Goal: Transaction & Acquisition: Obtain resource

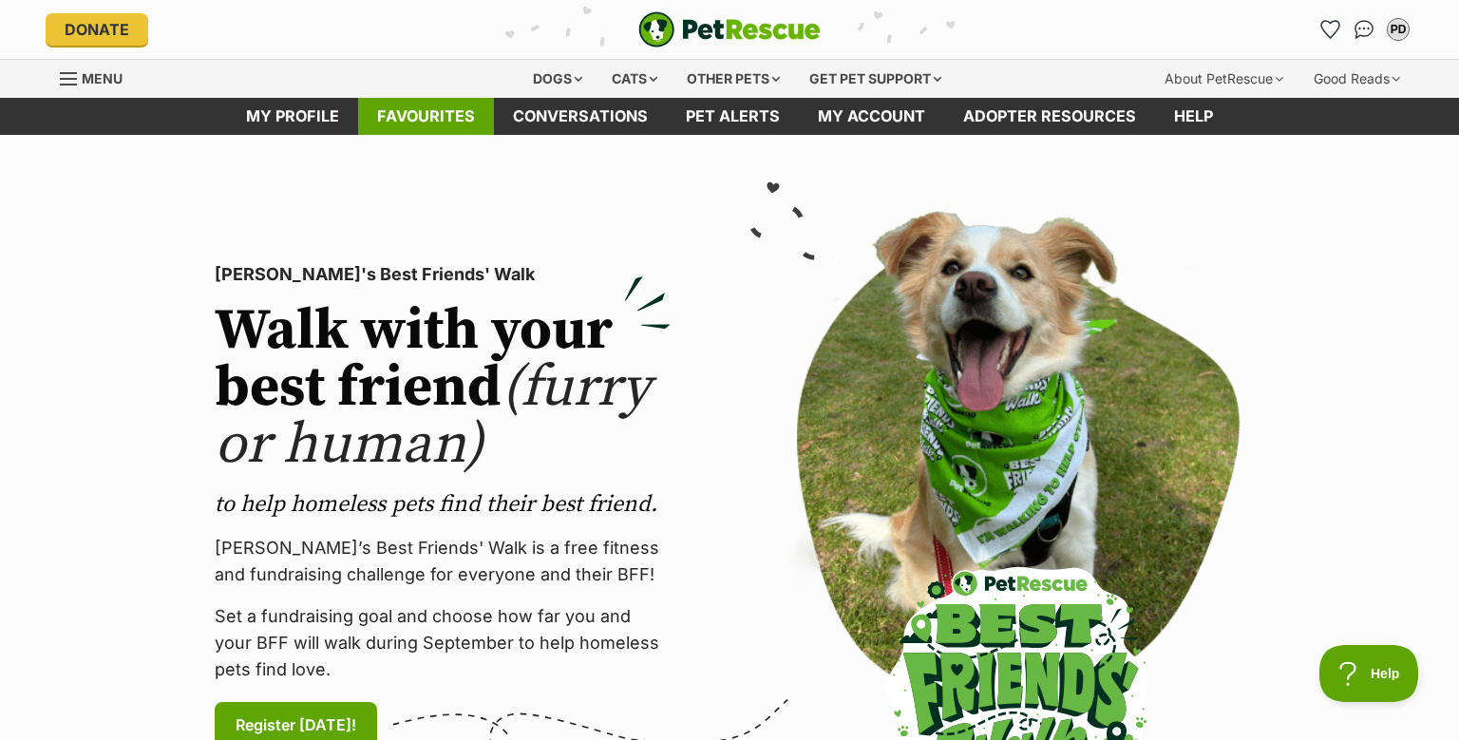
click at [424, 112] on link "Favourites" at bounding box center [426, 116] width 136 height 37
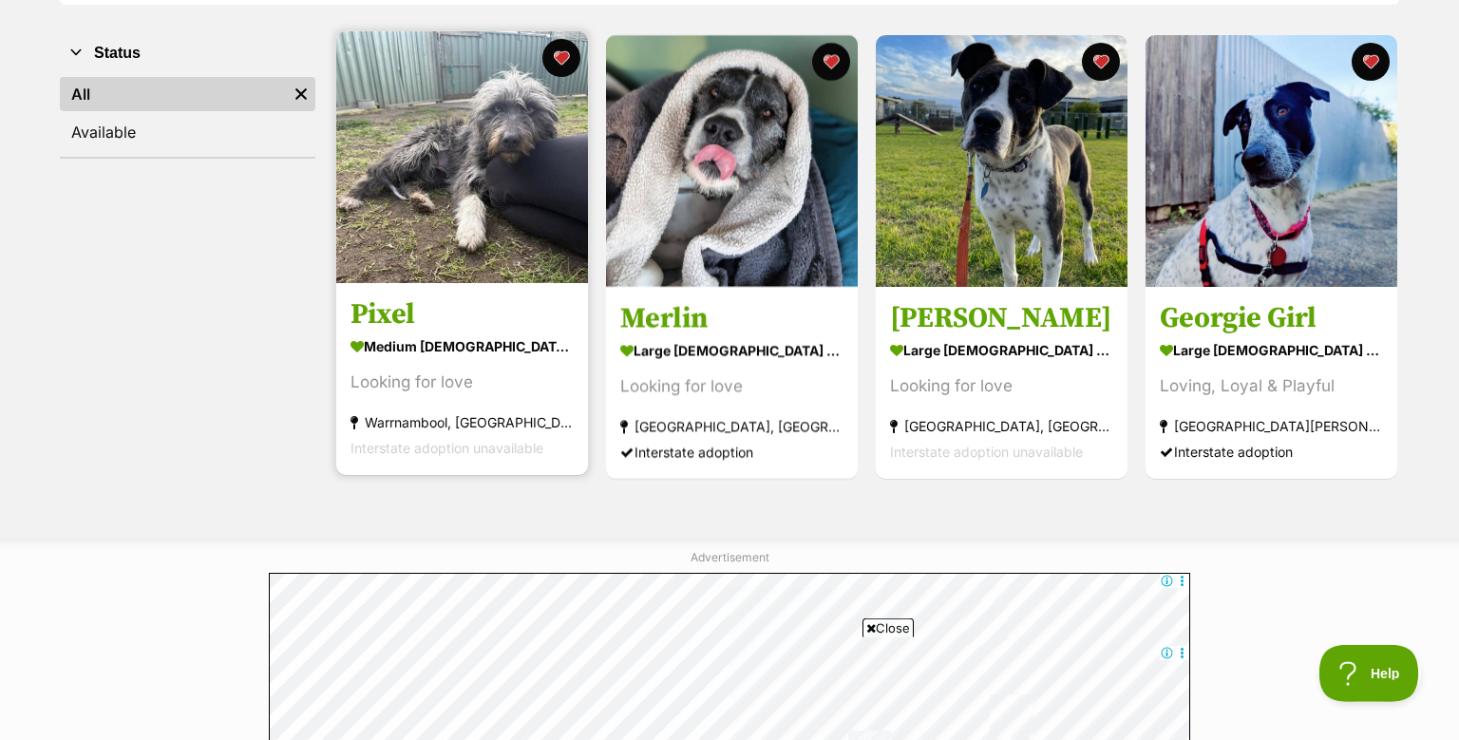
click at [474, 189] on img at bounding box center [462, 157] width 252 height 252
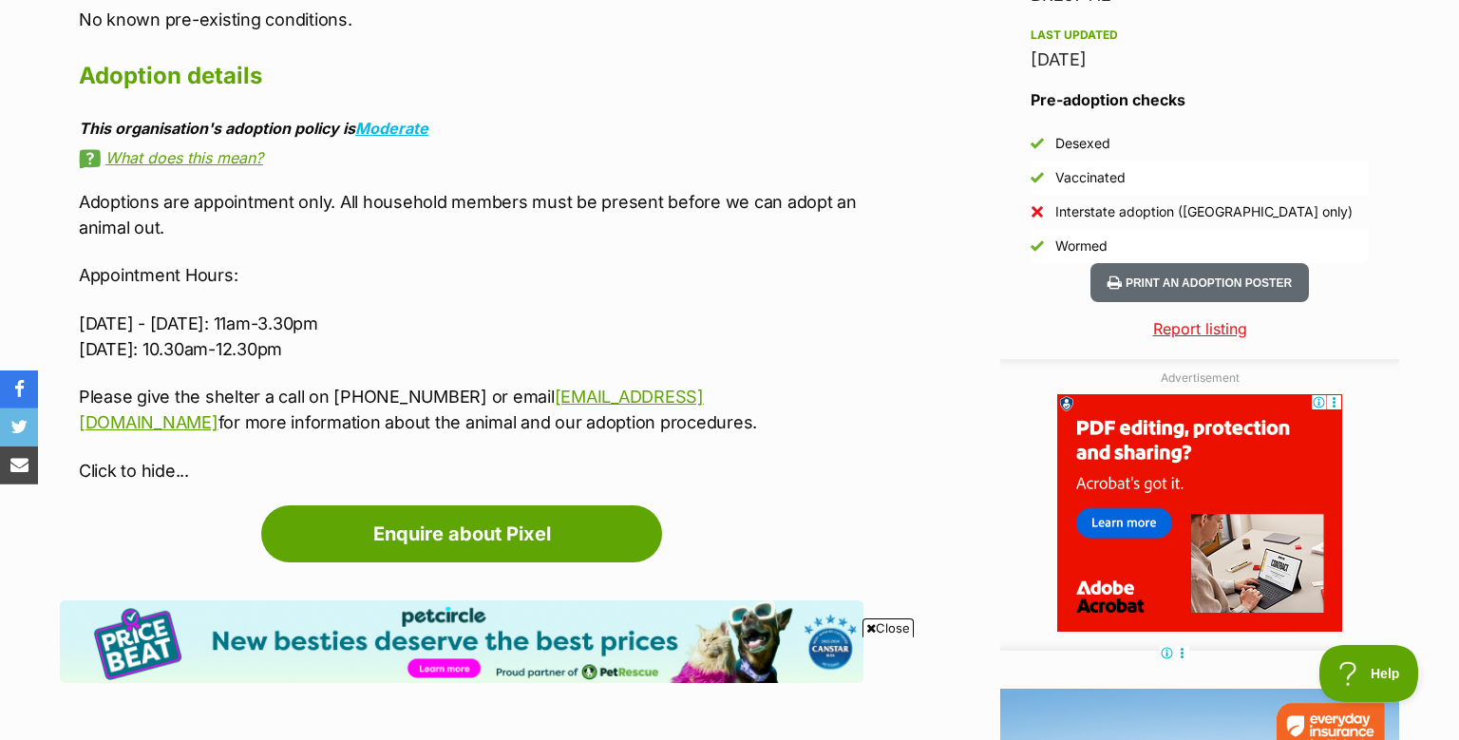
scroll to position [1663, 0]
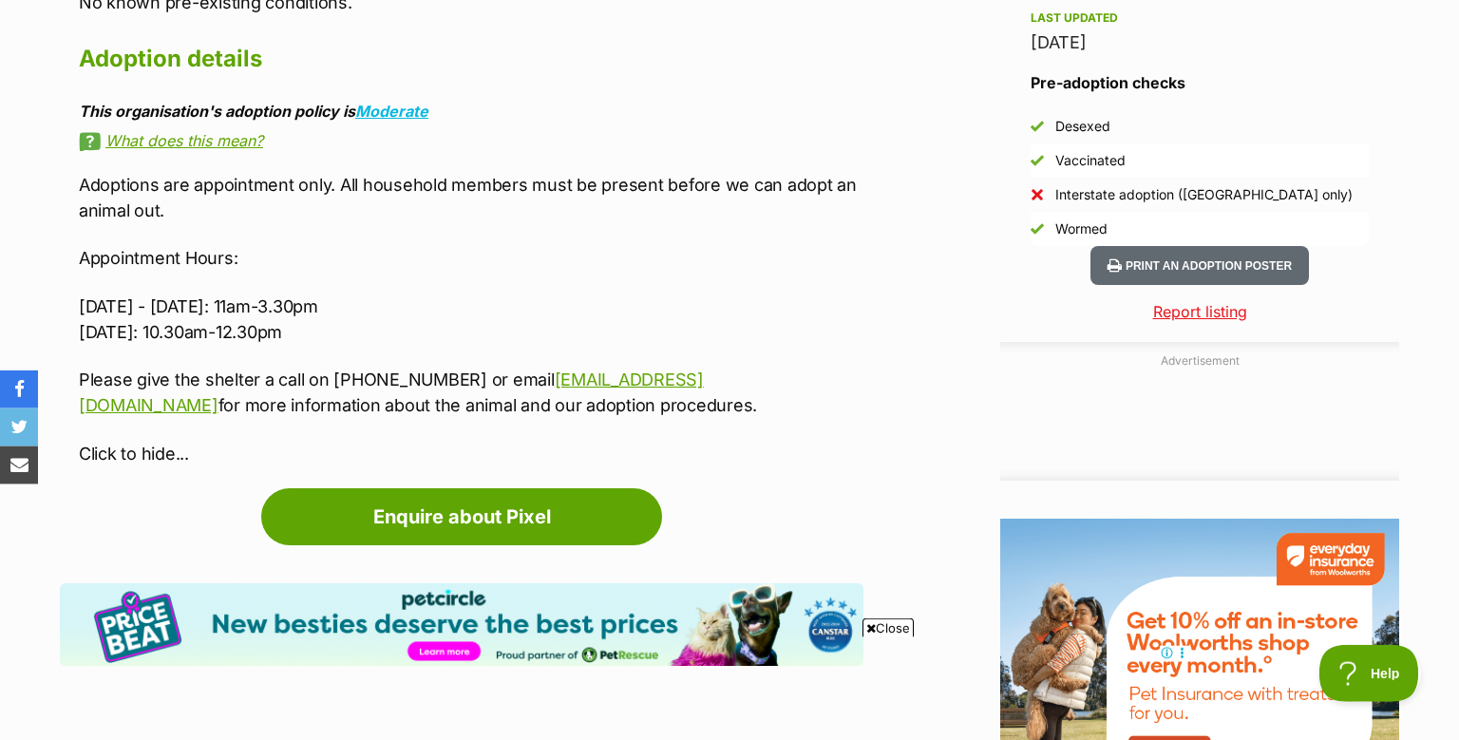
drag, startPoint x: 1455, startPoint y: 222, endPoint x: 1455, endPoint y: 250, distance: 27.5
click at [1455, 250] on html "Skip to main content Log in to favourite this pet Log in Or sign up Search PetR…" at bounding box center [729, 295] width 1459 height 3917
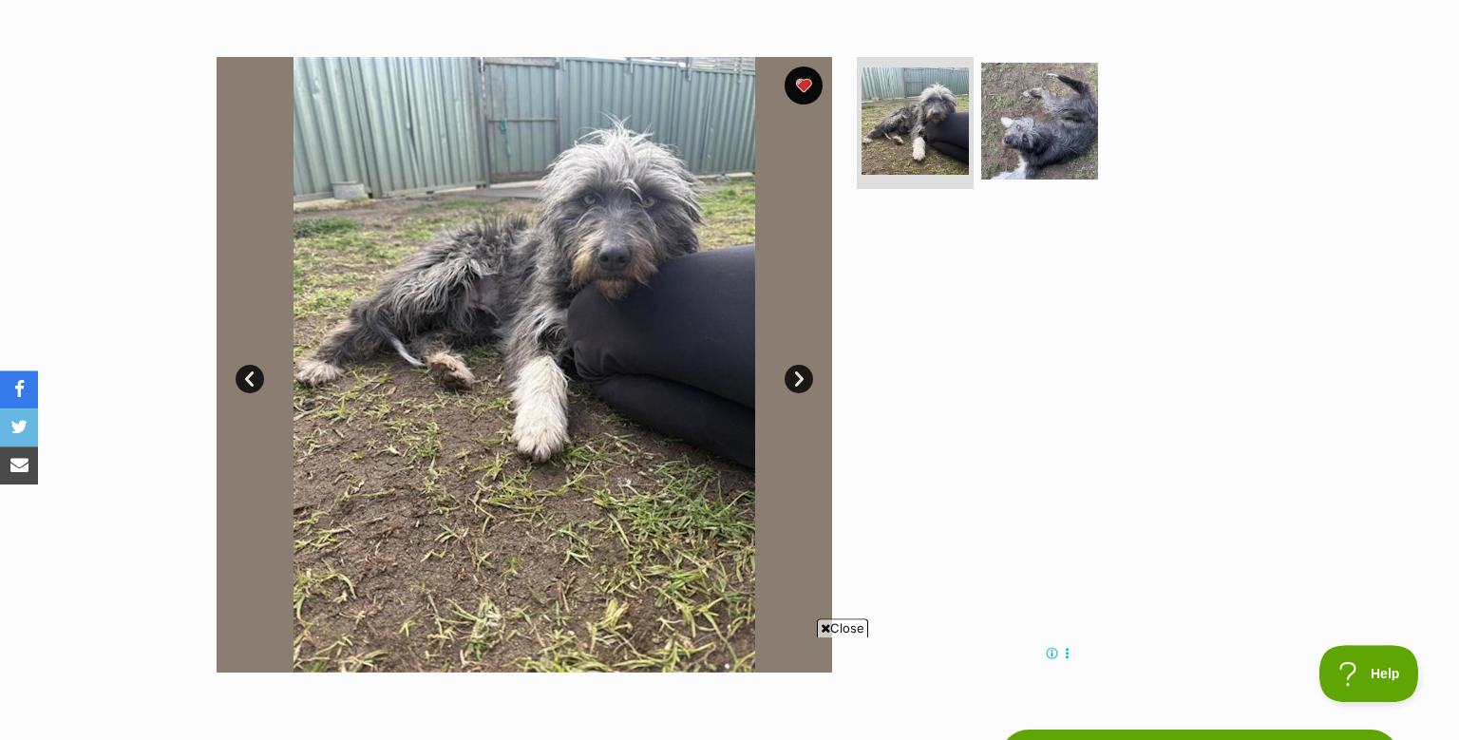
scroll to position [334, 0]
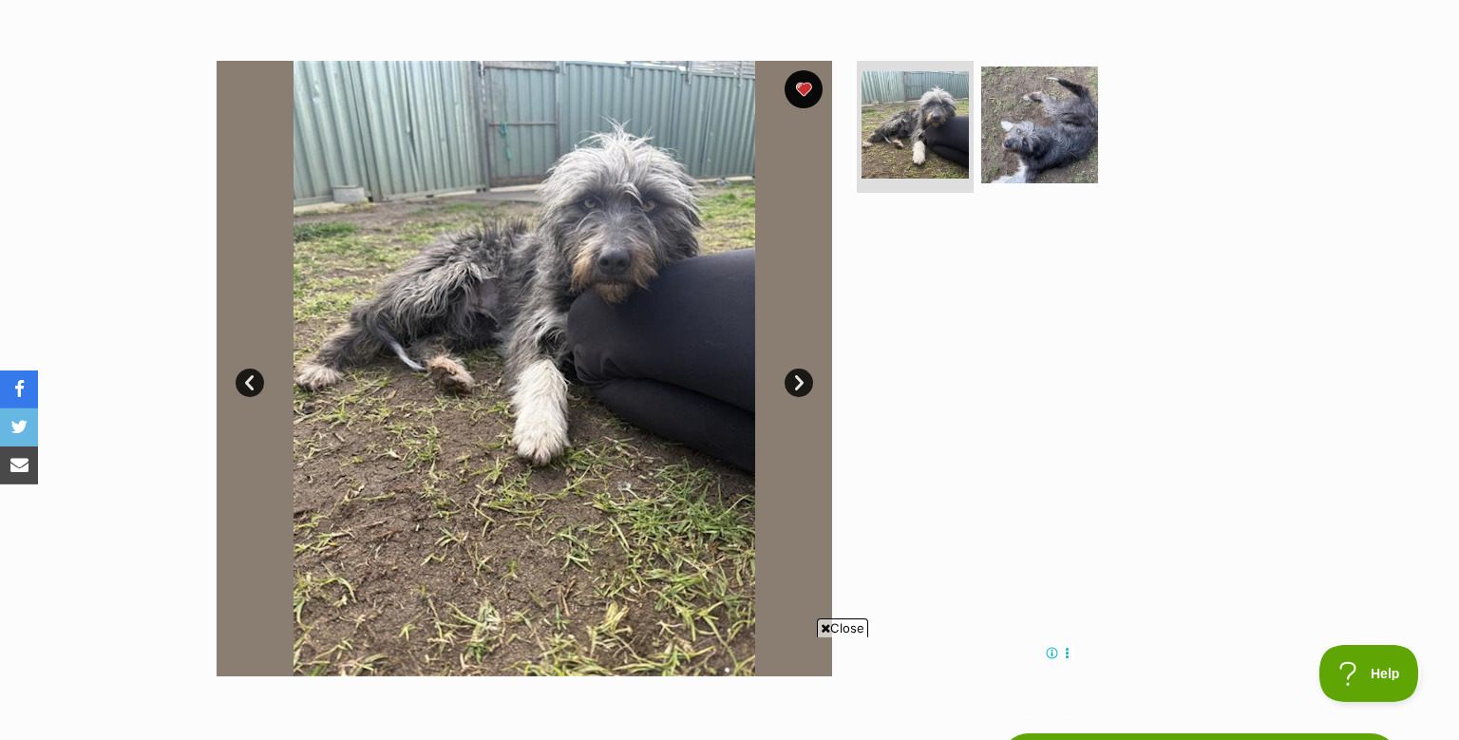
click at [636, 268] on img at bounding box center [524, 368] width 615 height 615
click at [796, 386] on link "Next" at bounding box center [798, 382] width 28 height 28
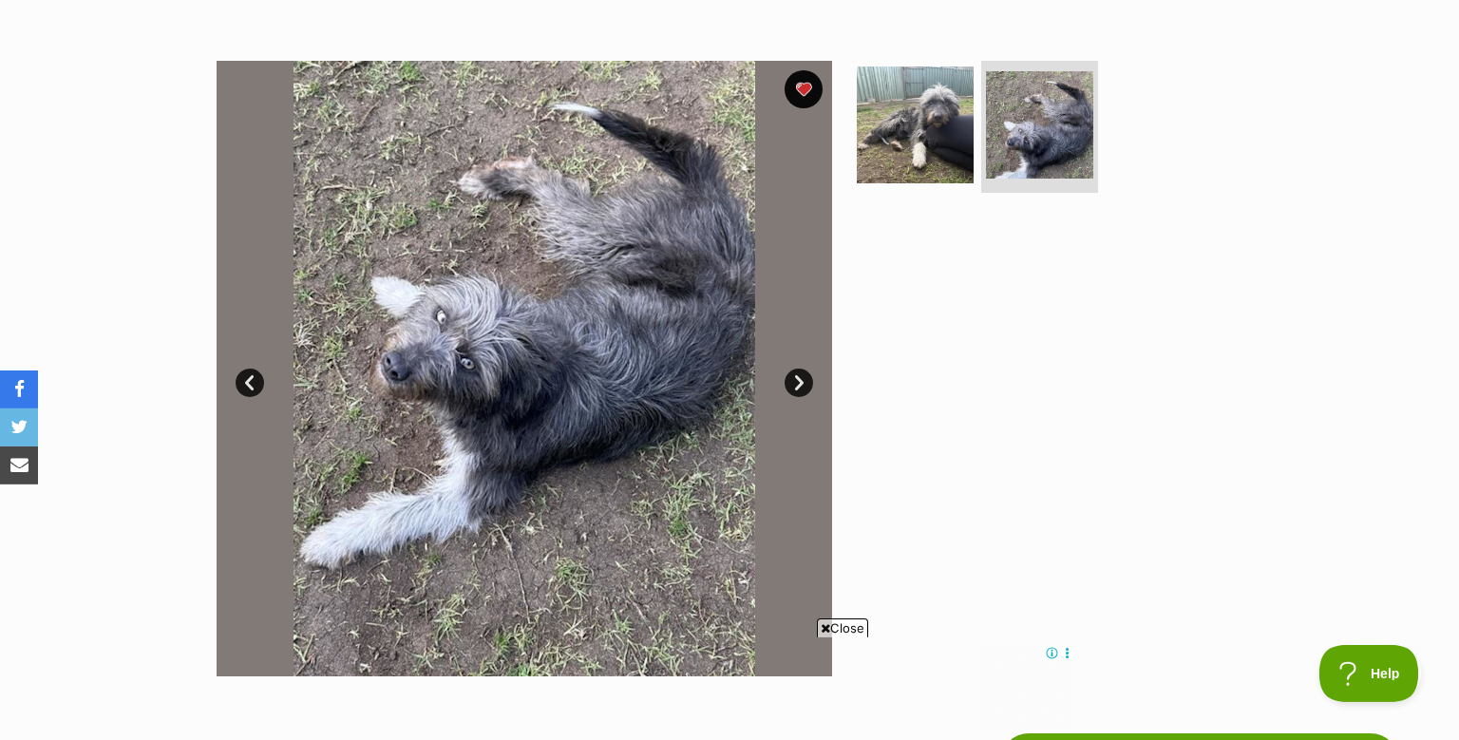
click at [796, 386] on link "Next" at bounding box center [798, 382] width 28 height 28
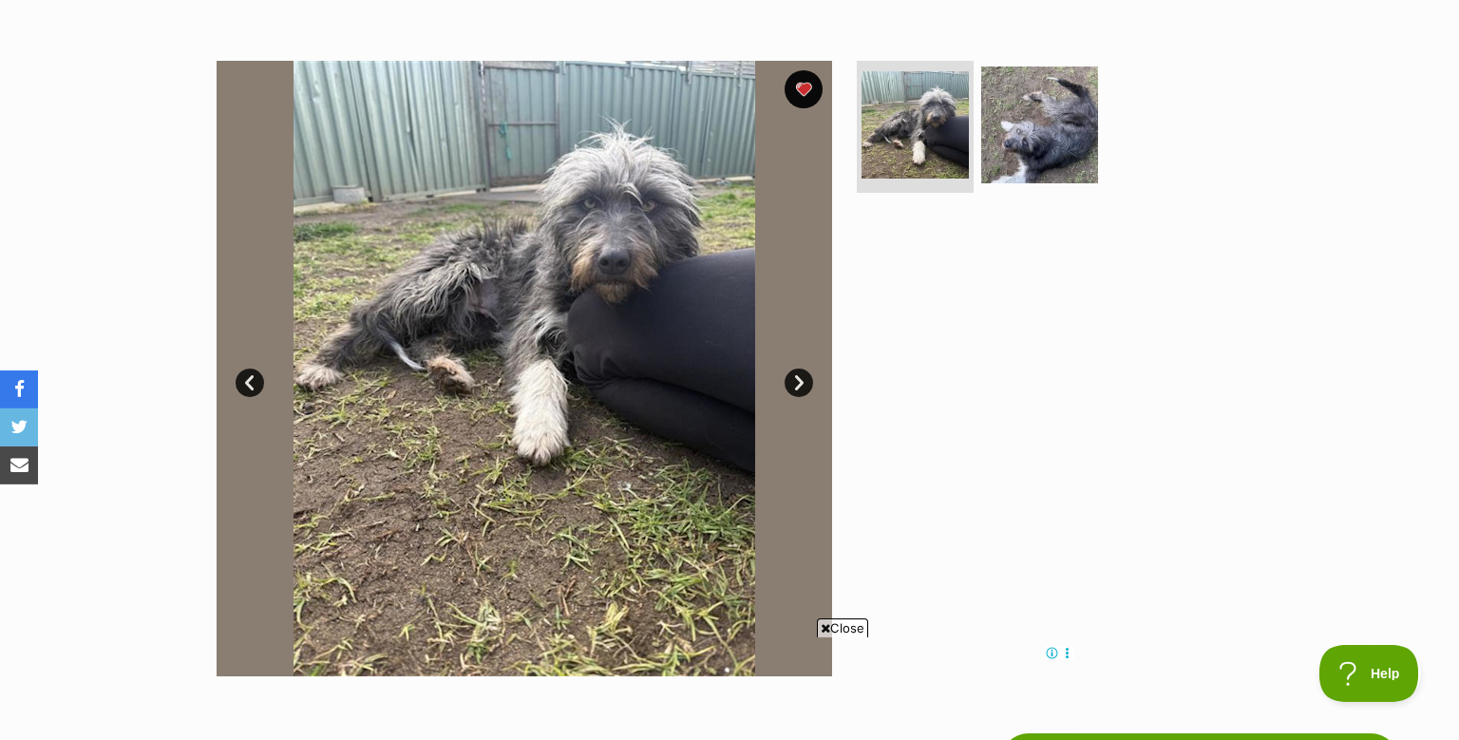
click at [796, 386] on link "Next" at bounding box center [798, 382] width 28 height 28
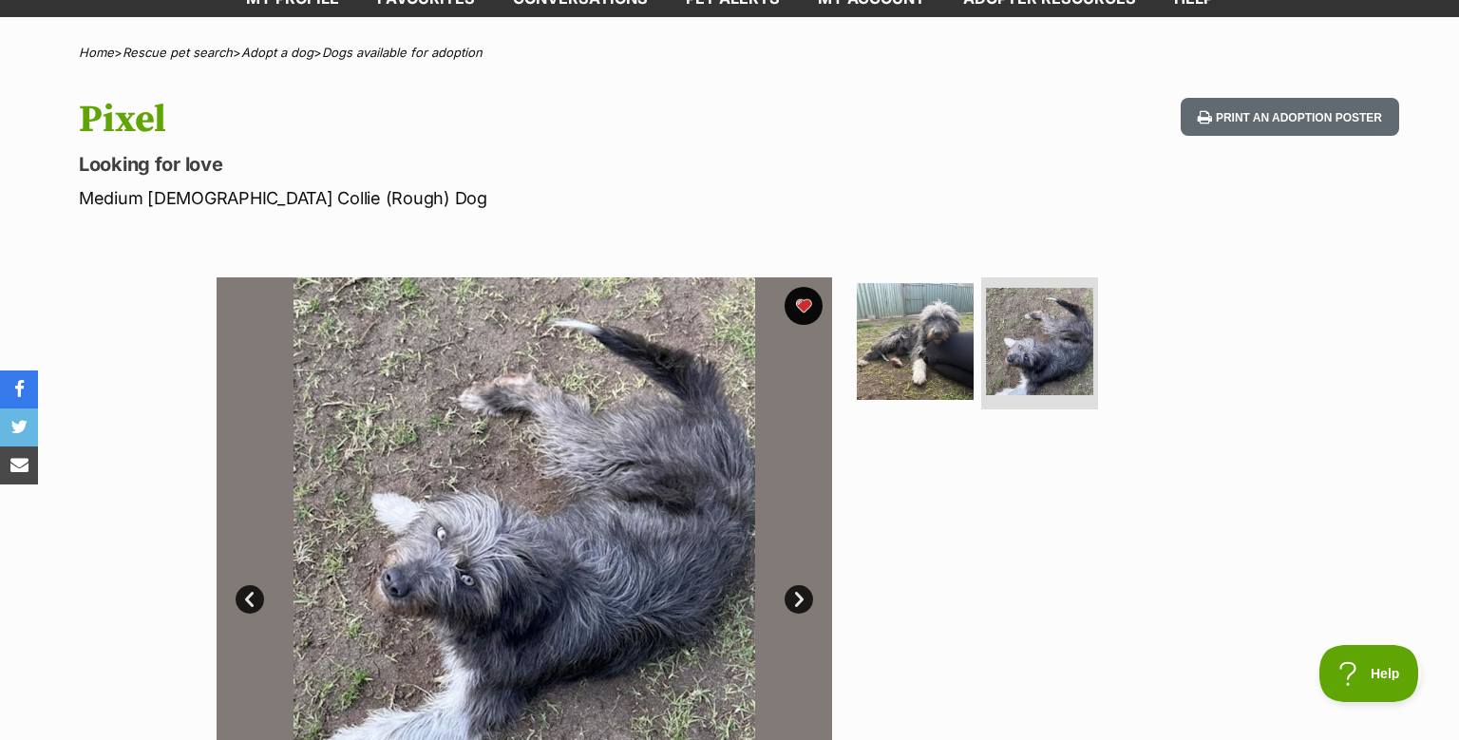
scroll to position [0, 0]
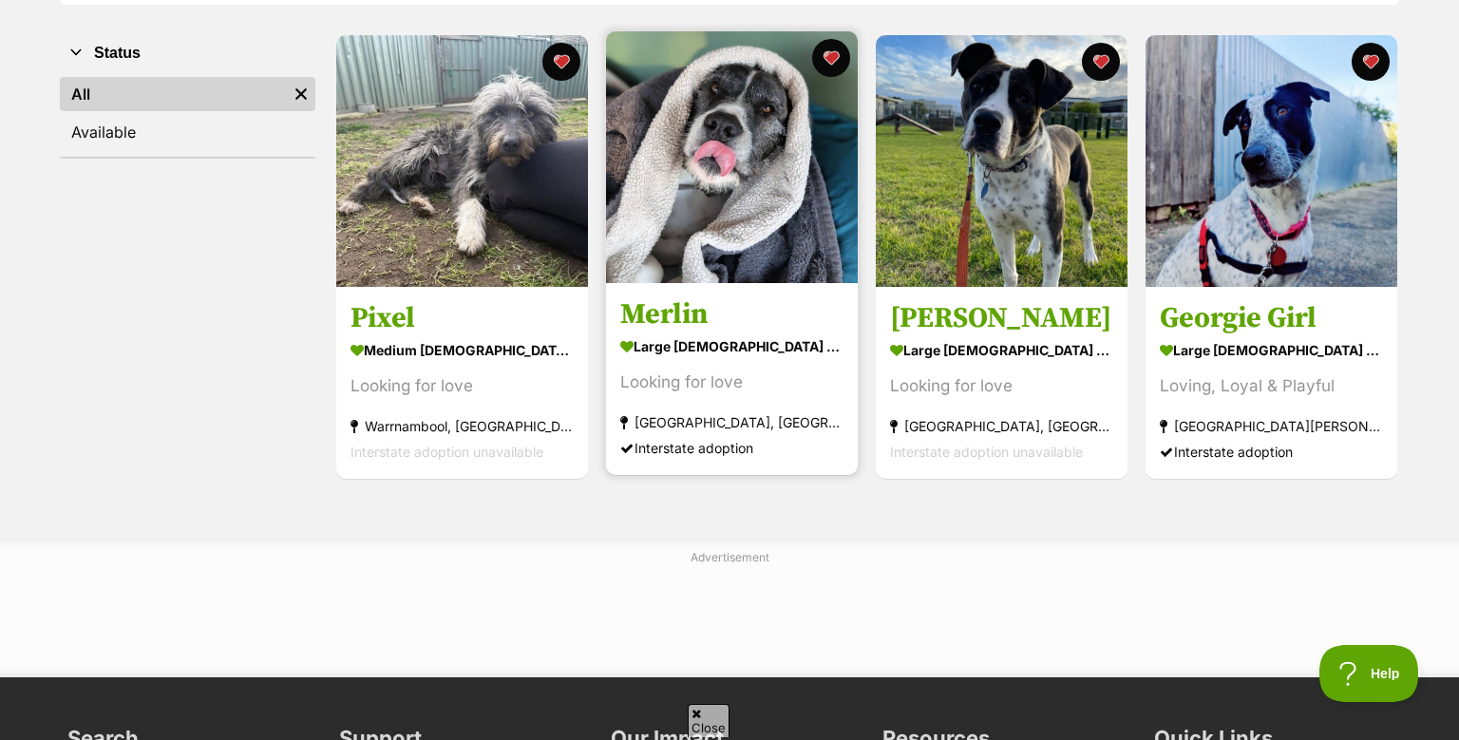
click at [704, 226] on img at bounding box center [732, 157] width 252 height 252
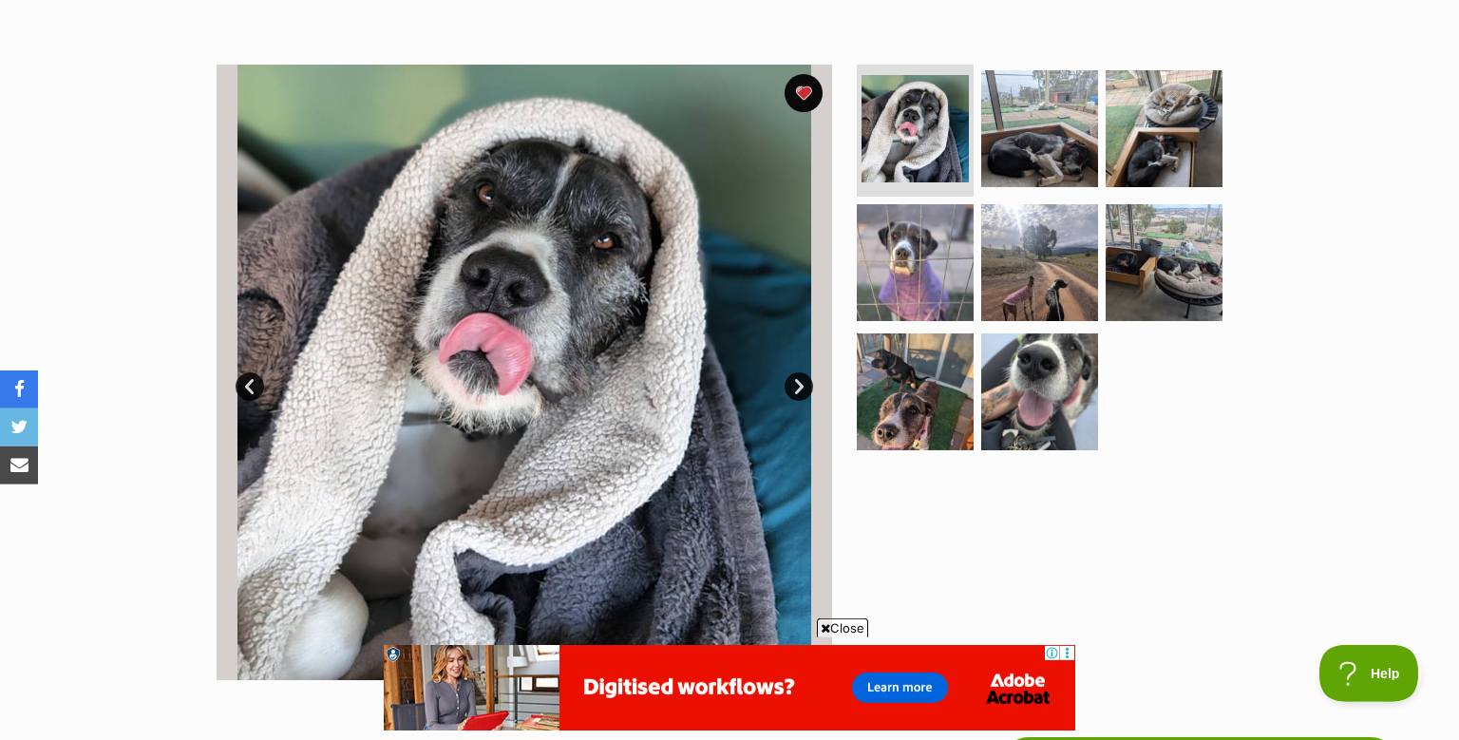
scroll to position [290, 0]
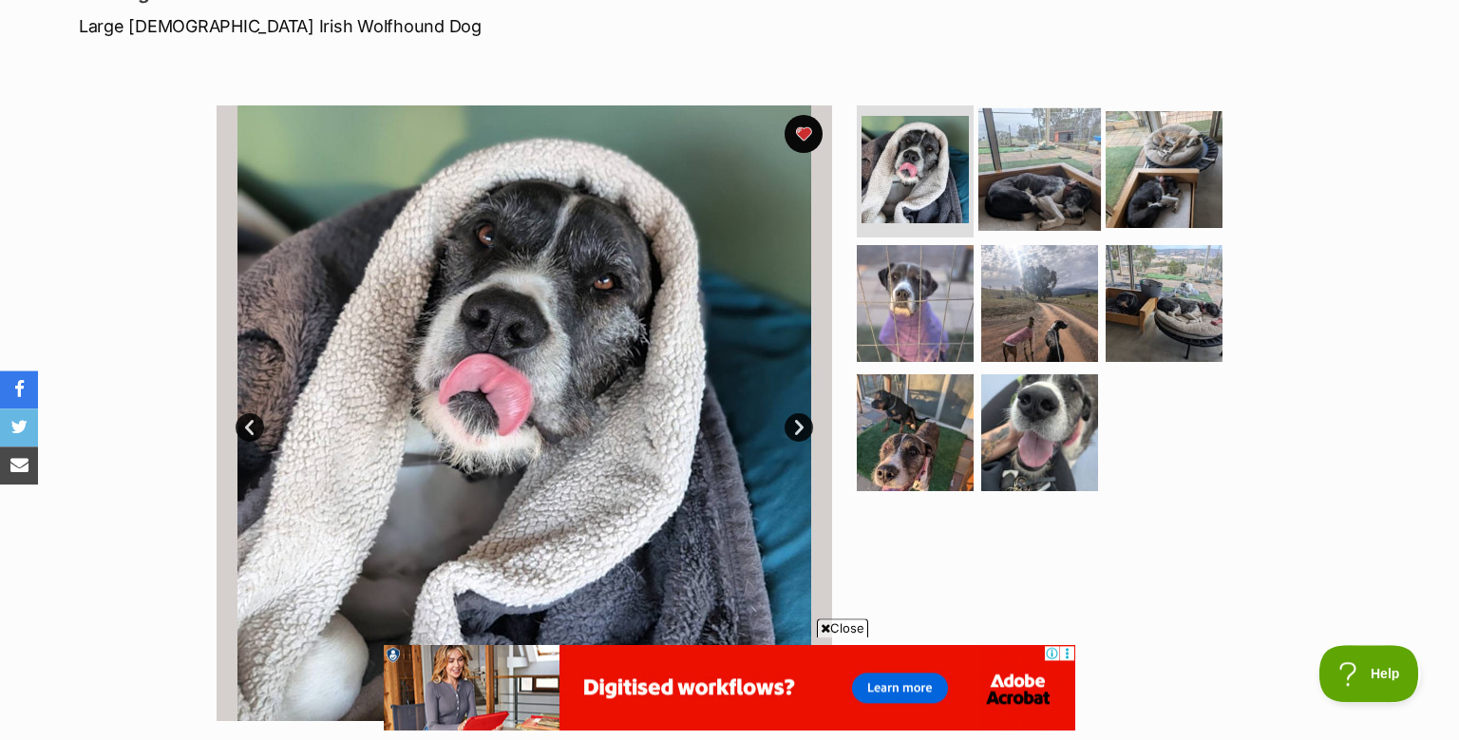
click at [1039, 209] on img at bounding box center [1039, 168] width 123 height 123
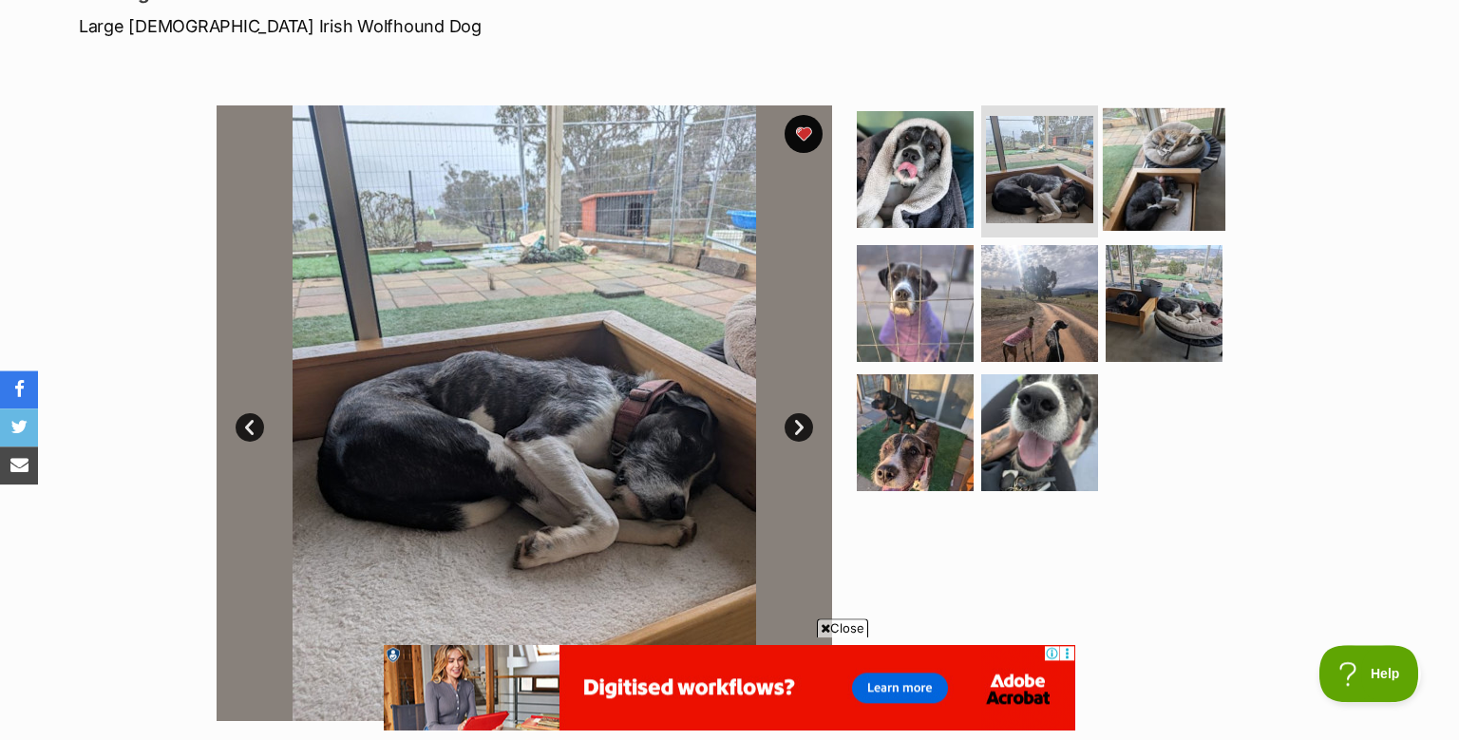
click at [1148, 162] on img at bounding box center [1164, 168] width 123 height 123
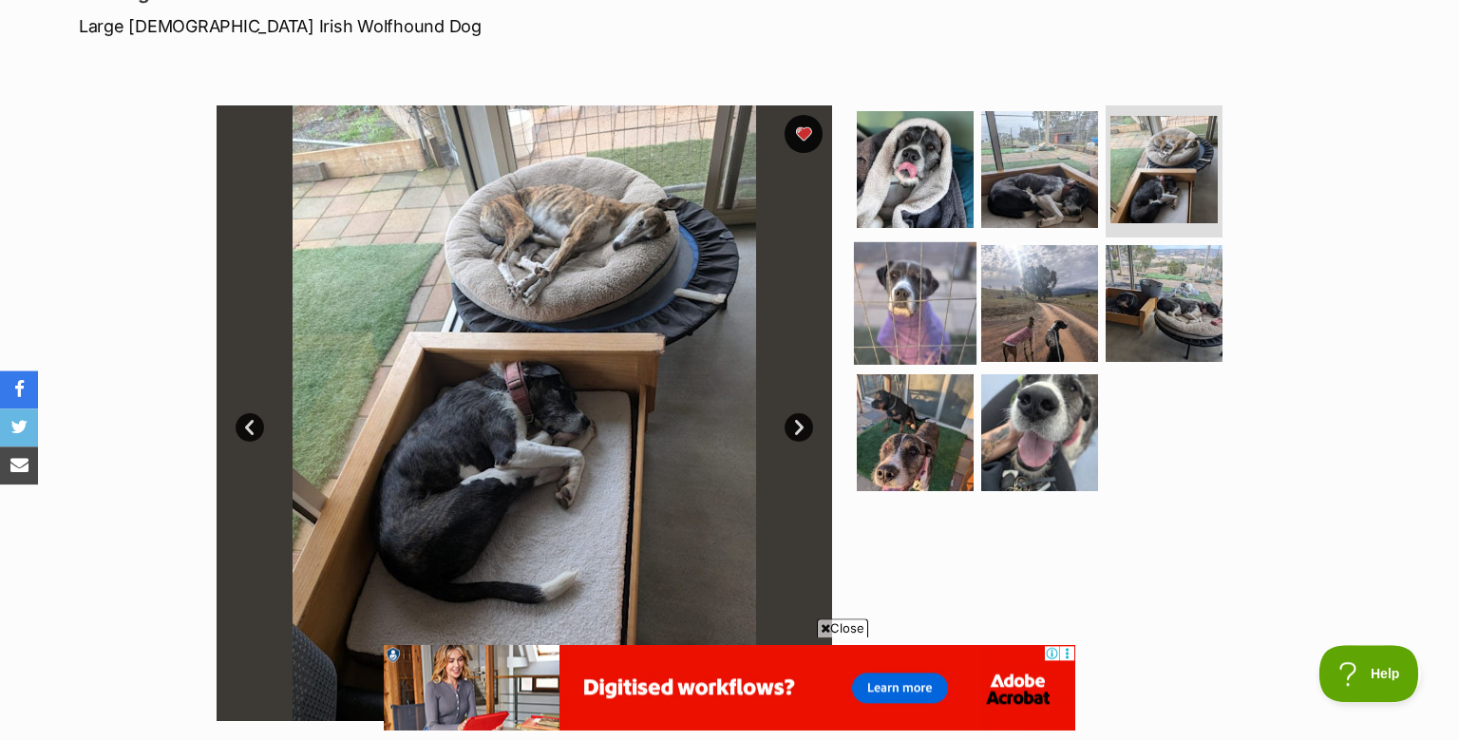
click at [902, 309] on img at bounding box center [915, 303] width 123 height 123
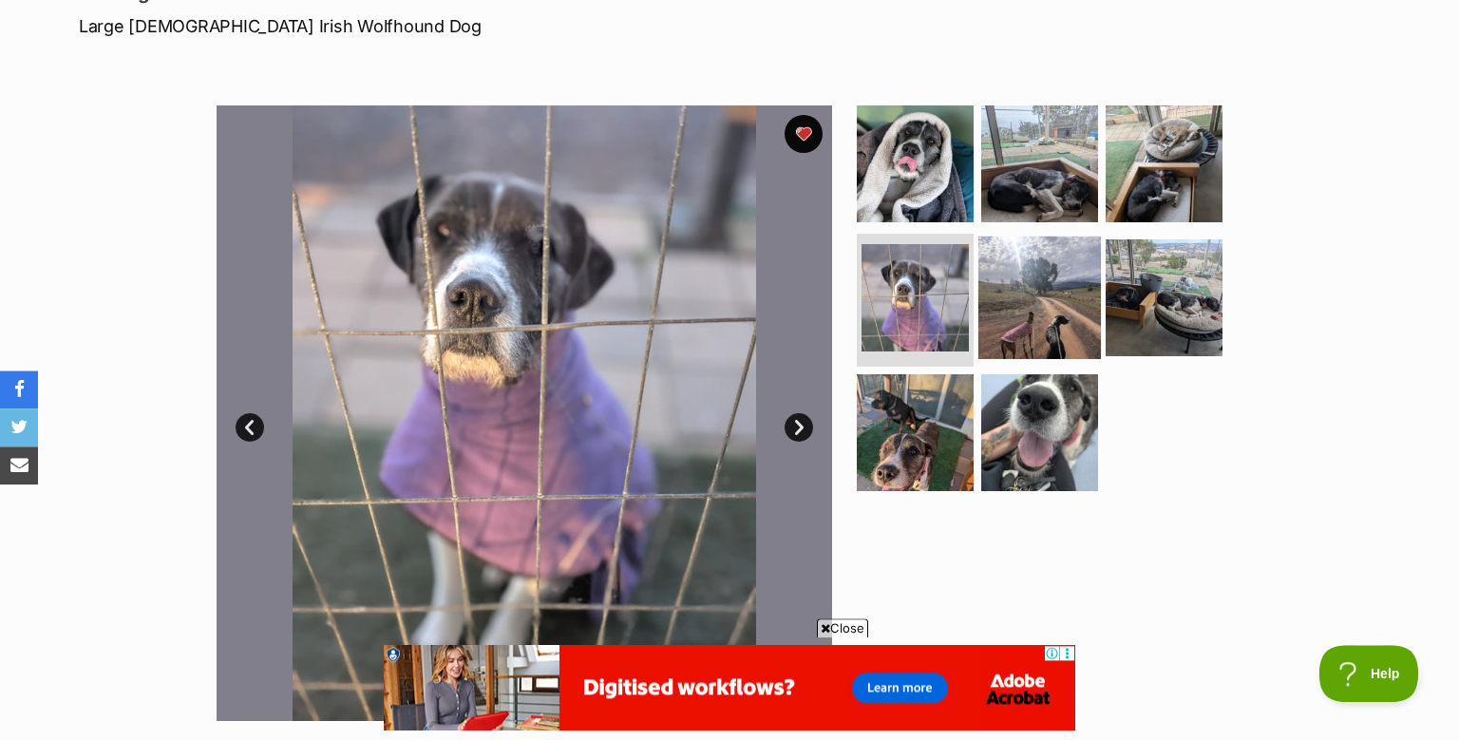
click at [1032, 297] on img at bounding box center [1039, 297] width 123 height 123
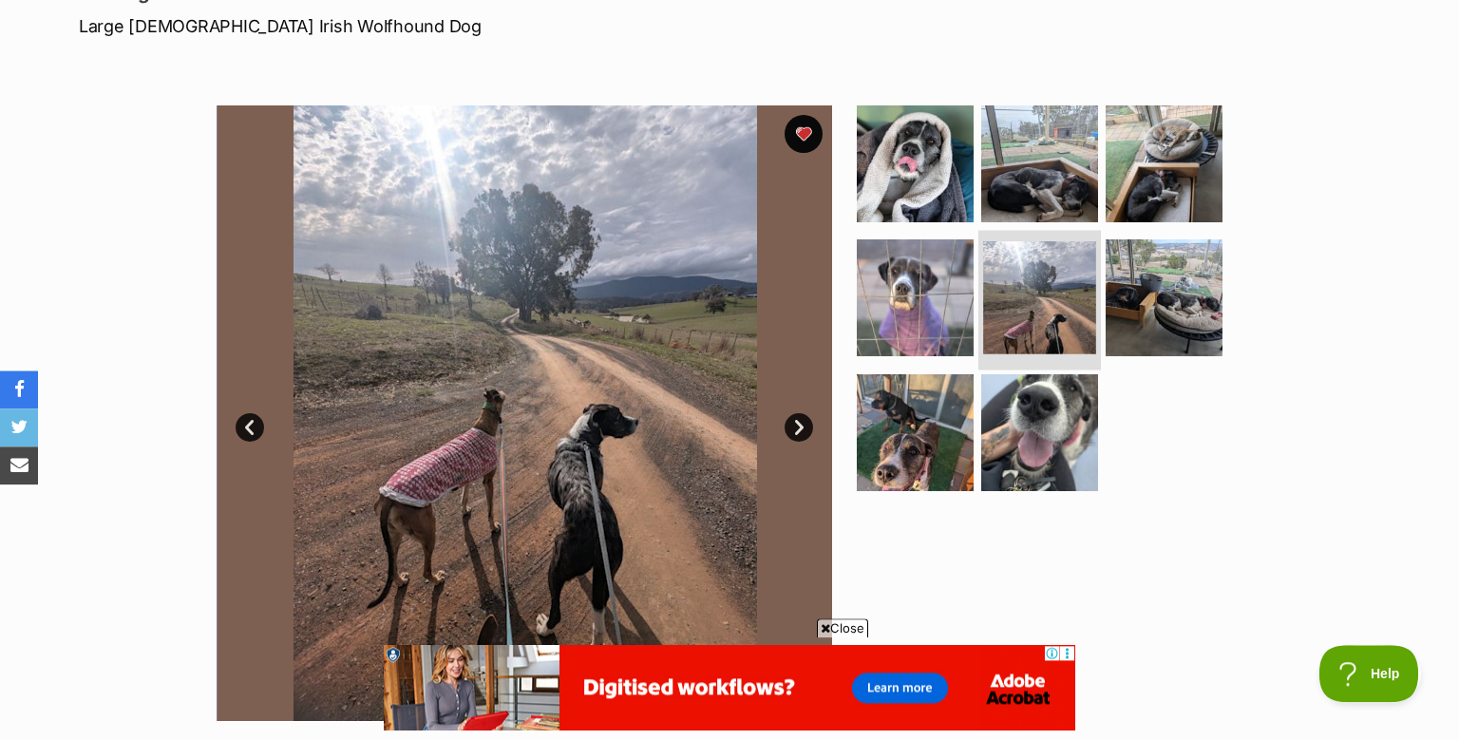
scroll to position [0, 0]
click at [1150, 297] on img at bounding box center [1164, 297] width 123 height 123
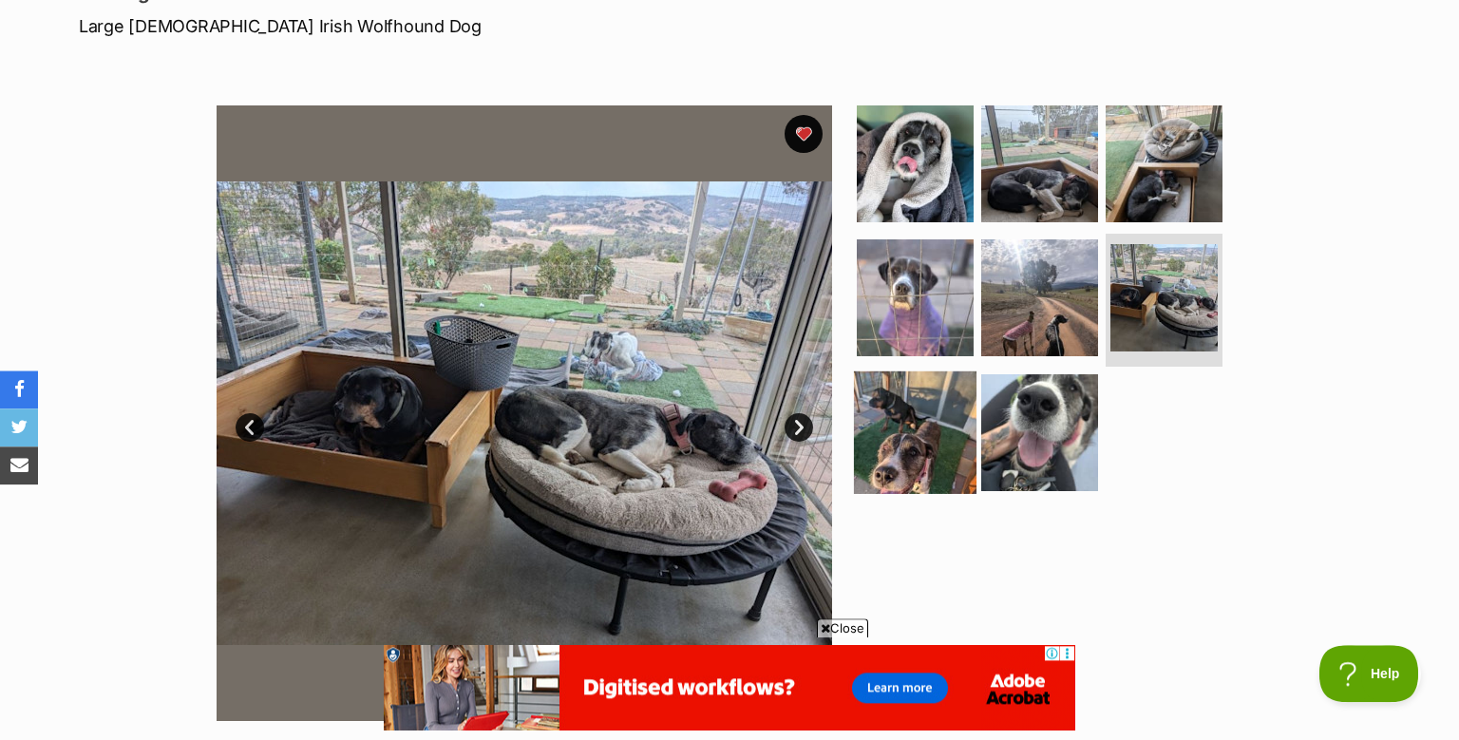
click at [923, 412] on img at bounding box center [915, 432] width 123 height 123
